Goal: Information Seeking & Learning: Learn about a topic

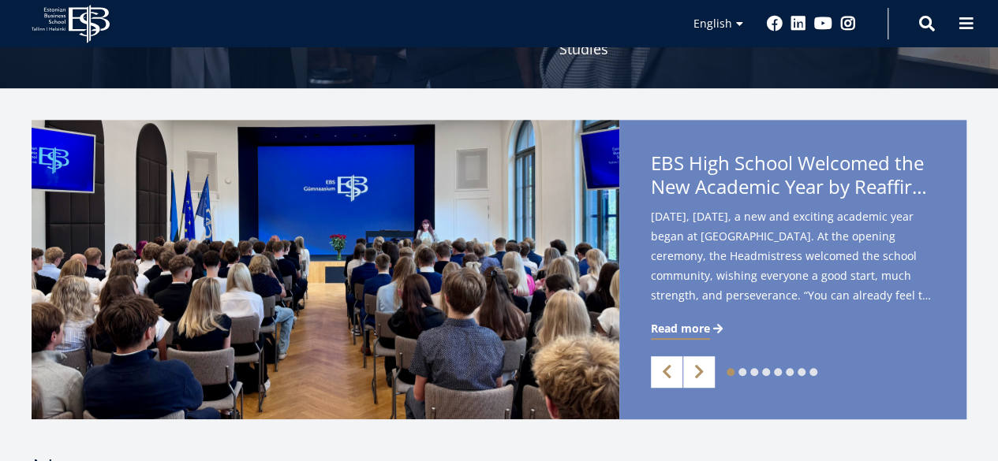
scroll to position [315, 0]
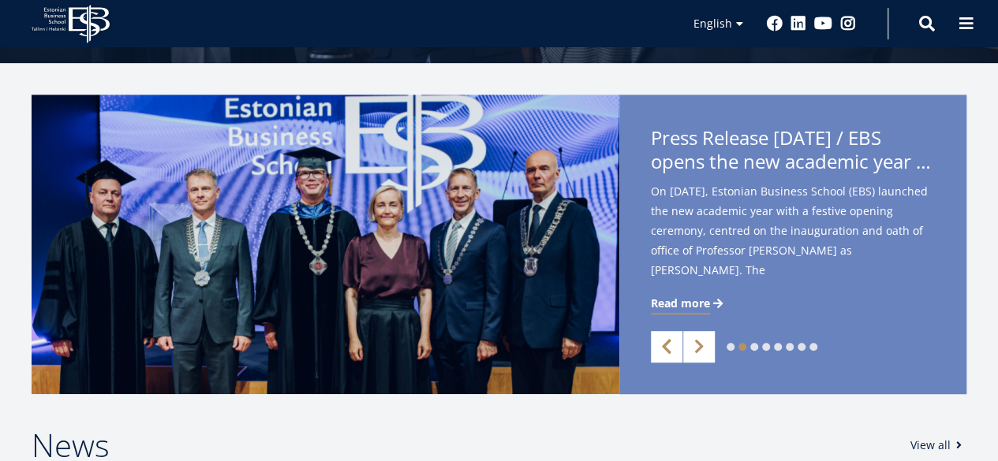
click at [661, 348] on link "Previous" at bounding box center [667, 347] width 32 height 32
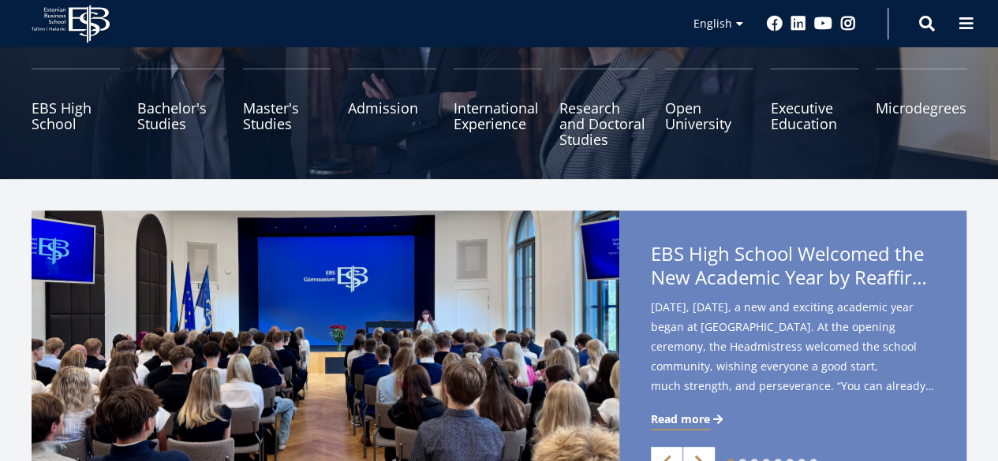
scroll to position [158, 0]
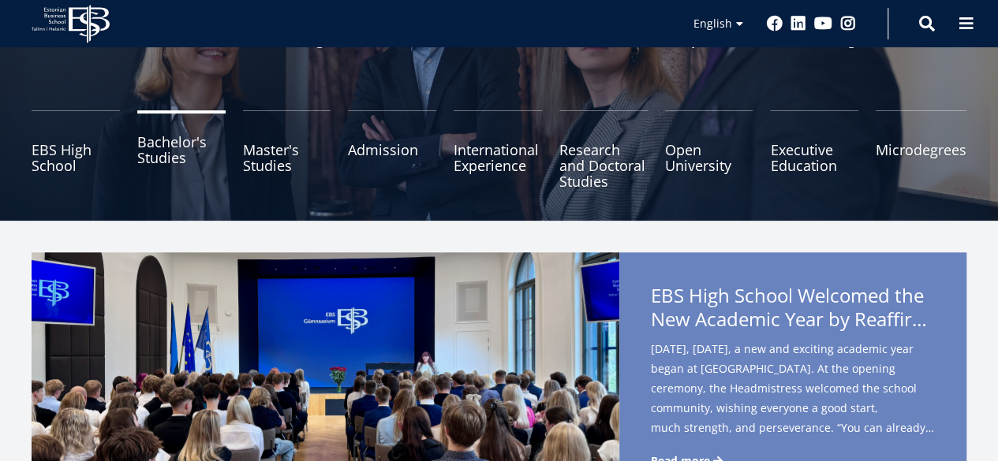
click at [166, 147] on link "Bachelor's Studies" at bounding box center [181, 149] width 88 height 79
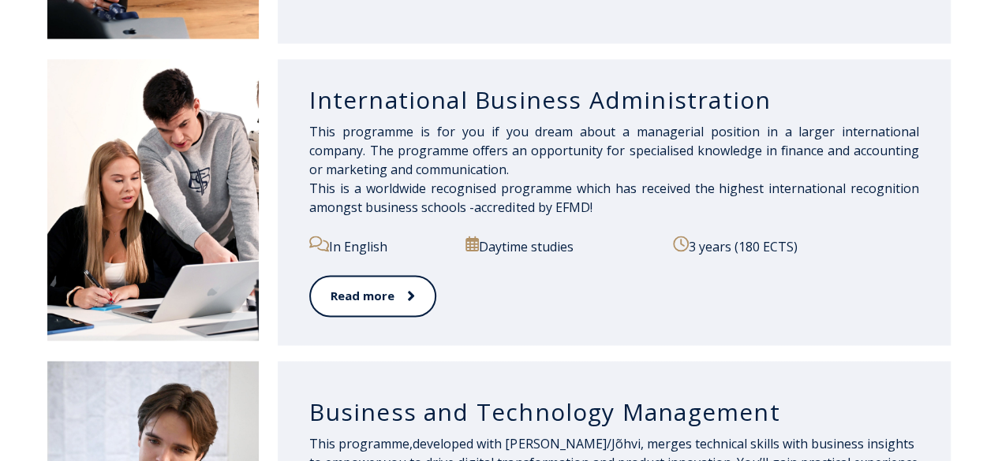
scroll to position [1076, 0]
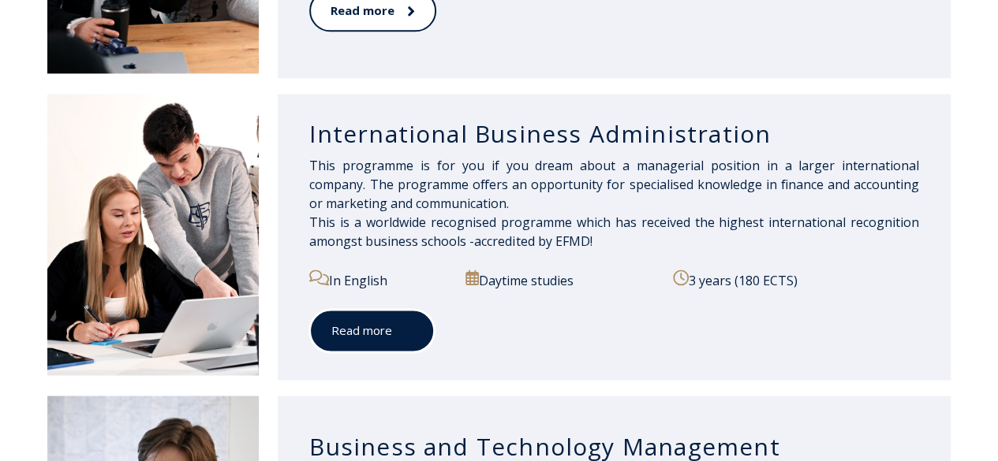
click at [374, 315] on link "Read more" at bounding box center [371, 330] width 125 height 43
